Goal: Task Accomplishment & Management: Manage account settings

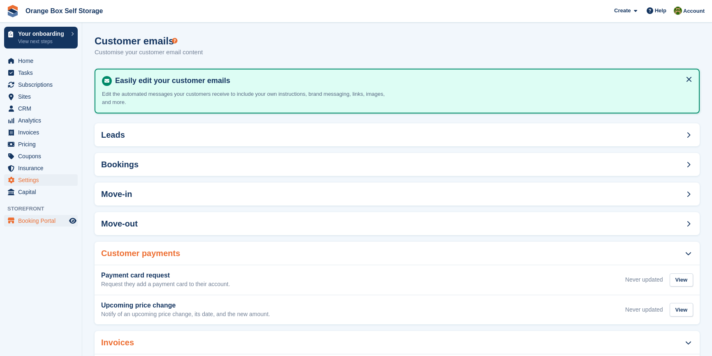
scroll to position [76, 0]
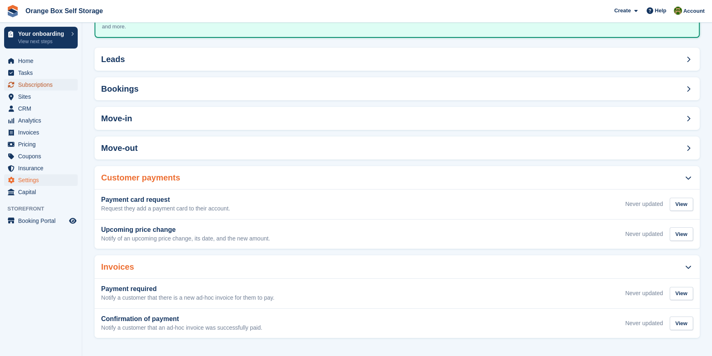
click at [26, 87] on span "Subscriptions" at bounding box center [42, 85] width 49 height 12
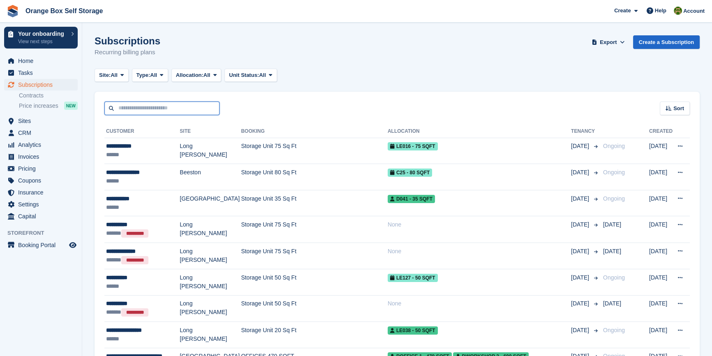
click at [148, 111] on input "text" at bounding box center [161, 109] width 115 height 14
type input "****"
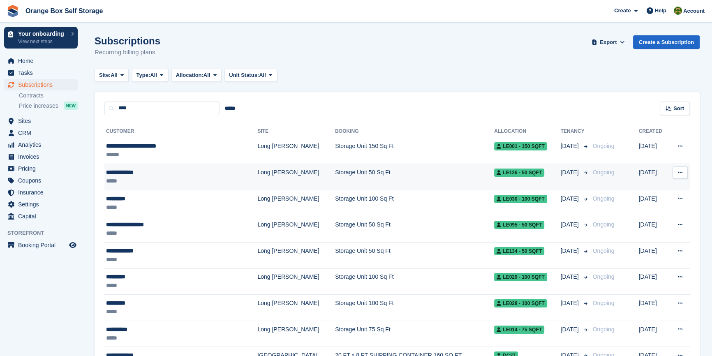
click at [137, 173] on div "**********" at bounding box center [166, 172] width 120 height 9
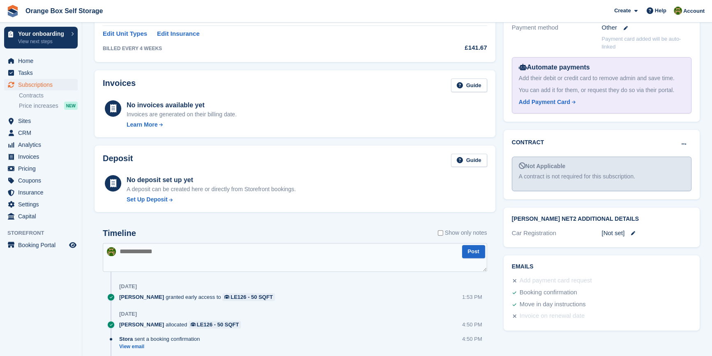
scroll to position [307, 0]
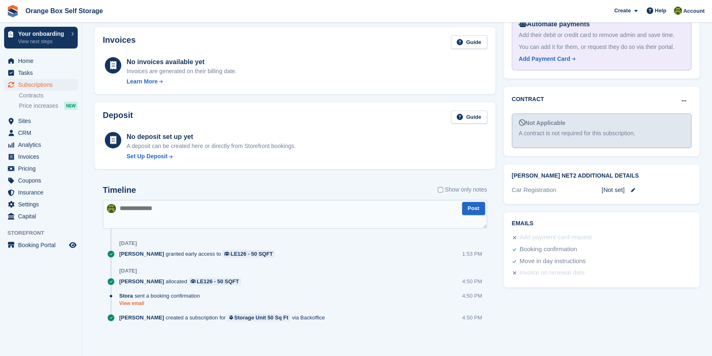
click at [127, 303] on link "View email" at bounding box center [161, 303] width 85 height 7
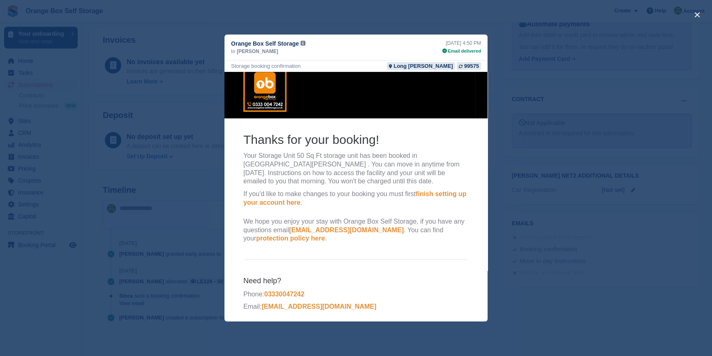
scroll to position [13, 0]
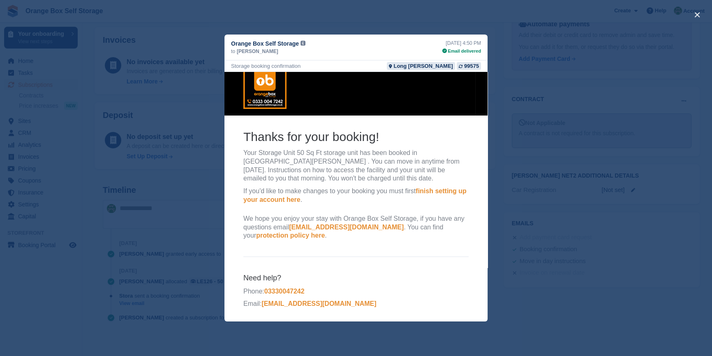
click at [426, 277] on h6 "Need help?" at bounding box center [355, 277] width 225 height 9
click at [577, 260] on div "close" at bounding box center [356, 178] width 712 height 356
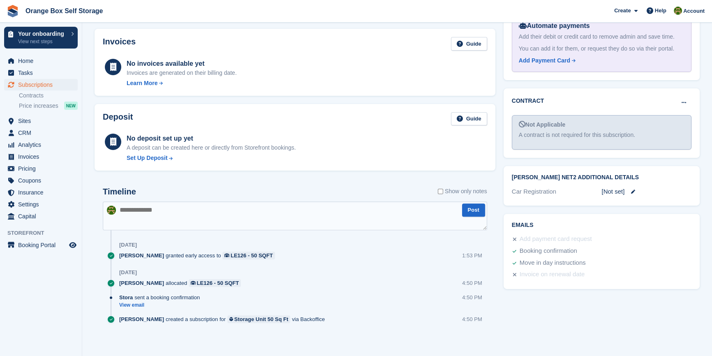
scroll to position [307, 0]
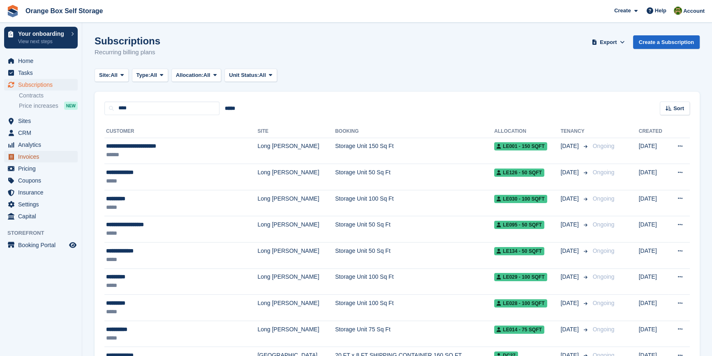
click at [29, 157] on span "Invoices" at bounding box center [42, 157] width 49 height 12
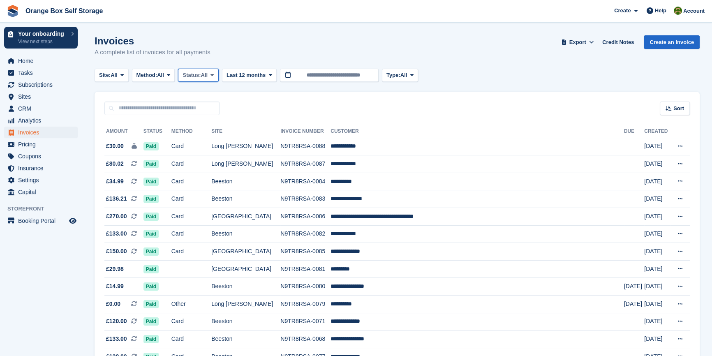
click at [200, 76] on span "Status:" at bounding box center [192, 75] width 18 height 8
click at [207, 140] on link "Open" at bounding box center [218, 139] width 72 height 15
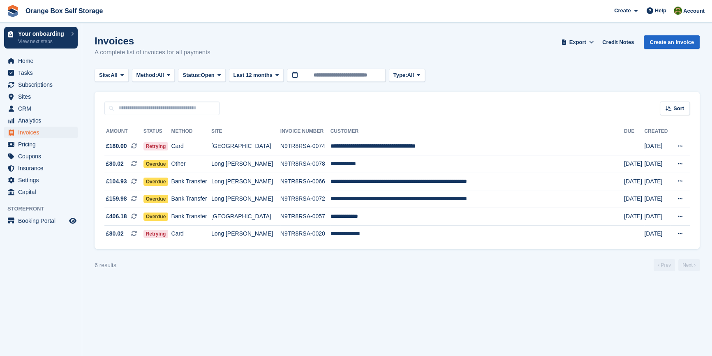
click at [146, 322] on section "Invoices A complete list of invoices for all payments Export Export Invoices Ex…" at bounding box center [397, 178] width 630 height 356
click at [211, 165] on td "Other" at bounding box center [191, 164] width 40 height 18
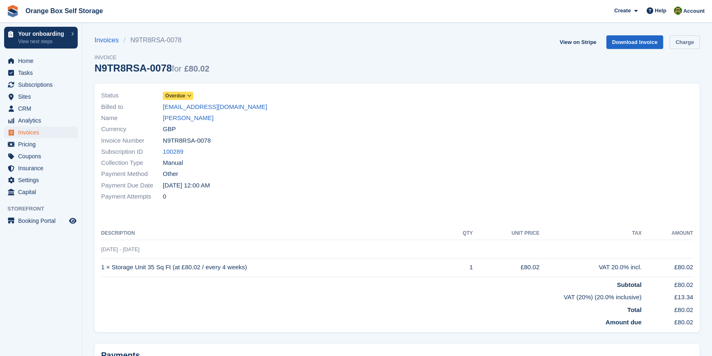
click at [679, 42] on link "Charge" at bounding box center [685, 42] width 30 height 14
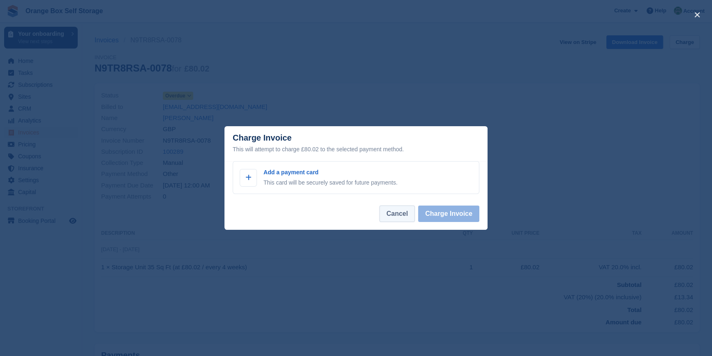
click at [393, 217] on button "Cancel" at bounding box center [396, 214] width 35 height 16
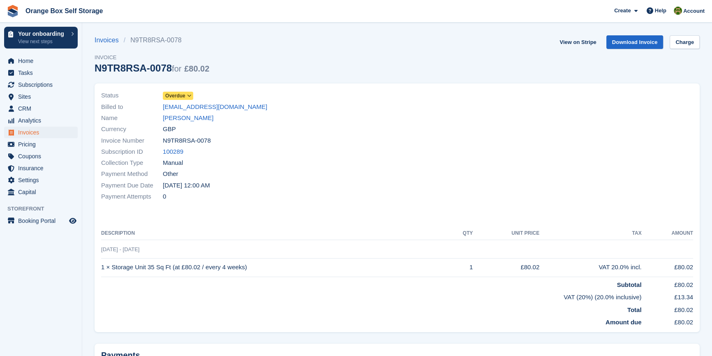
click at [219, 299] on td "VAT (20%) (20.0% inclusive)" at bounding box center [371, 295] width 540 height 13
click at [456, 168] on div at bounding box center [547, 146] width 301 height 122
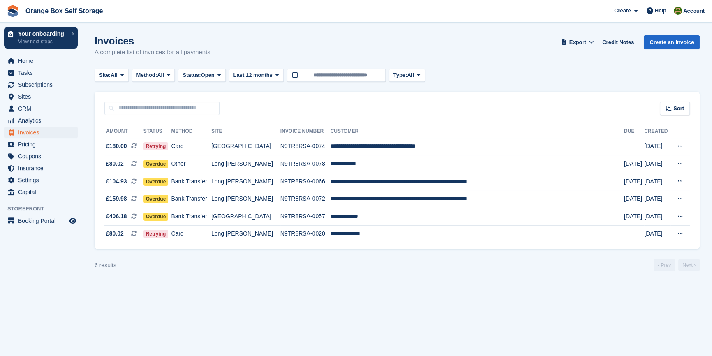
click at [254, 303] on section "Invoices A complete list of invoices for all payments Export Export Invoices Ex…" at bounding box center [397, 178] width 630 height 356
click at [331, 299] on section "Invoices A complete list of invoices for all payments Export Export Invoices Ex…" at bounding box center [397, 178] width 630 height 356
click at [225, 307] on section "Invoices A complete list of invoices for all payments Export Export Invoices Ex…" at bounding box center [397, 178] width 630 height 356
click at [525, 330] on section "Invoices A complete list of invoices for all payments Export Export Invoices Ex…" at bounding box center [397, 178] width 630 height 356
click at [168, 315] on section "Invoices A complete list of invoices for all payments Export Export Invoices Ex…" at bounding box center [397, 178] width 630 height 356
